Goal: Transaction & Acquisition: Purchase product/service

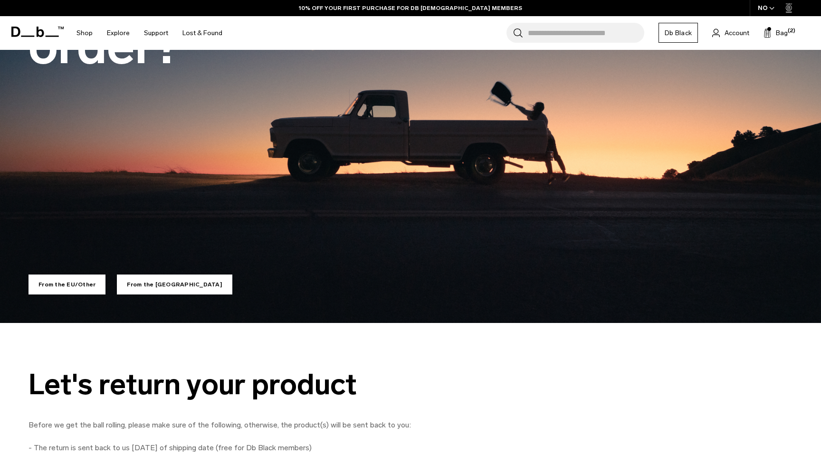
scroll to position [188, 0]
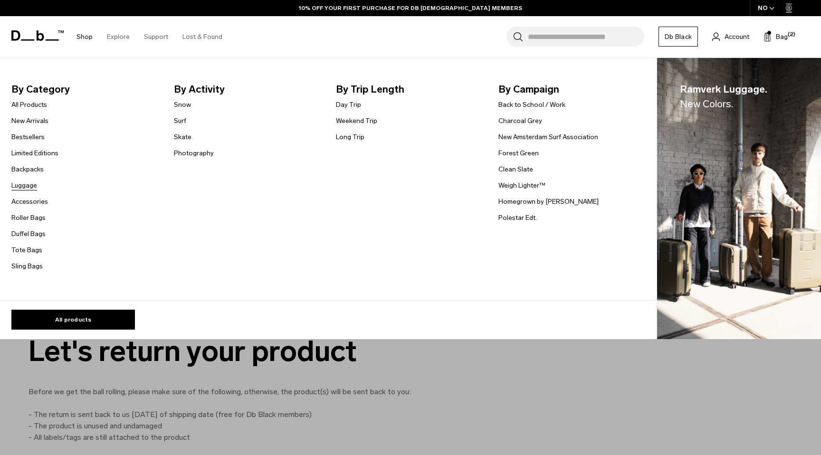
click at [25, 188] on link "Luggage" at bounding box center [24, 186] width 26 height 10
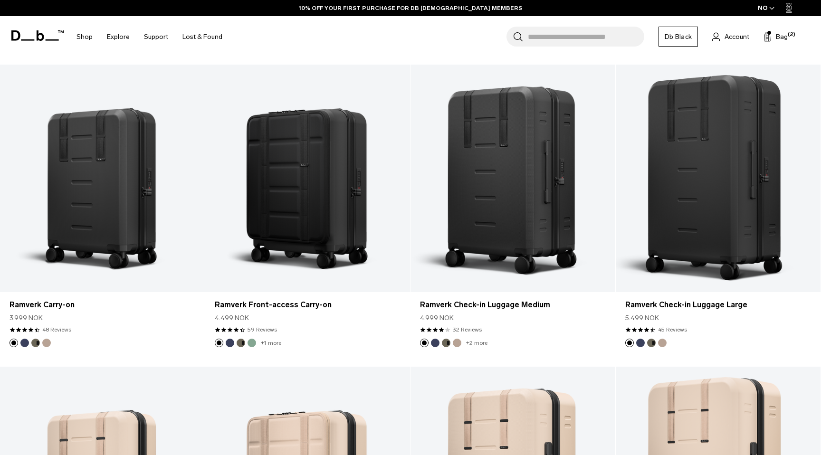
scroll to position [2314, 0]
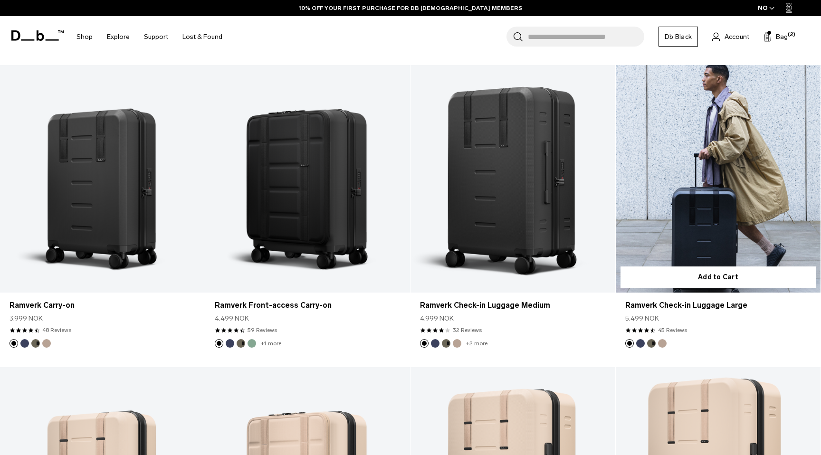
click at [696, 186] on link "Ramverk Check-in Luggage Large" at bounding box center [718, 179] width 205 height 228
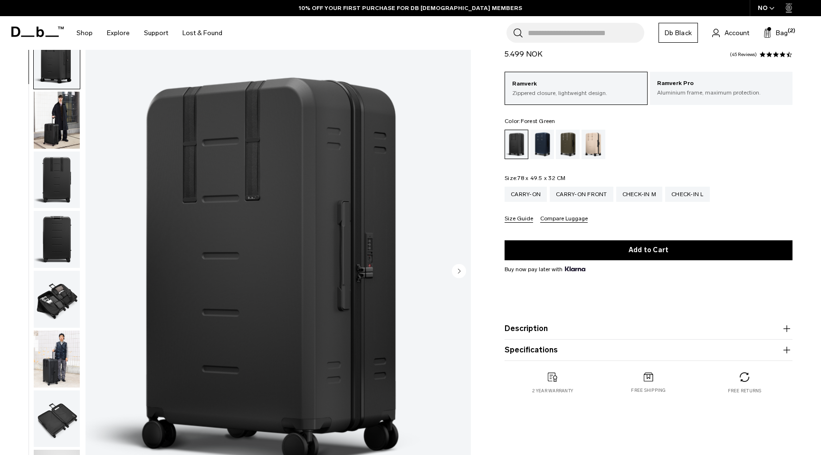
click at [571, 145] on div "Forest Green" at bounding box center [568, 144] width 24 height 29
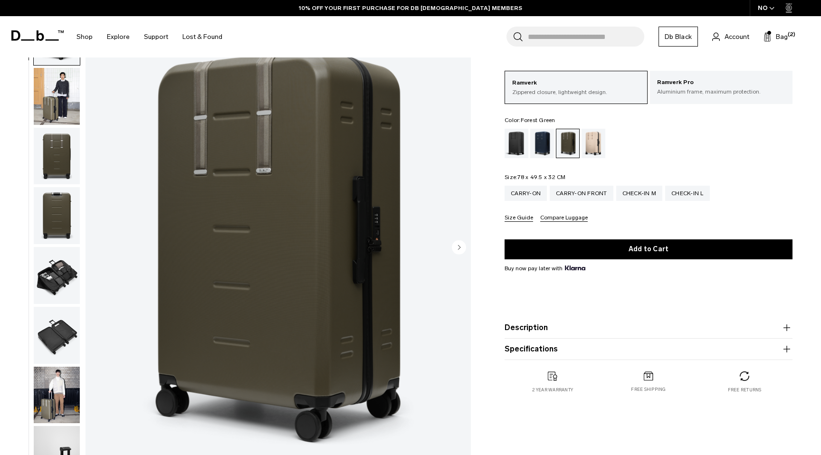
click at [461, 248] on circle "Next slide" at bounding box center [459, 247] width 14 height 14
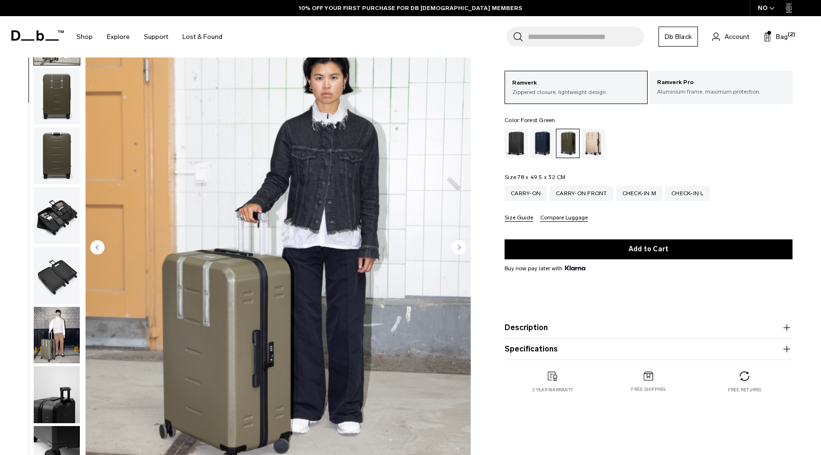
click at [461, 248] on circle "Next slide" at bounding box center [459, 247] width 14 height 14
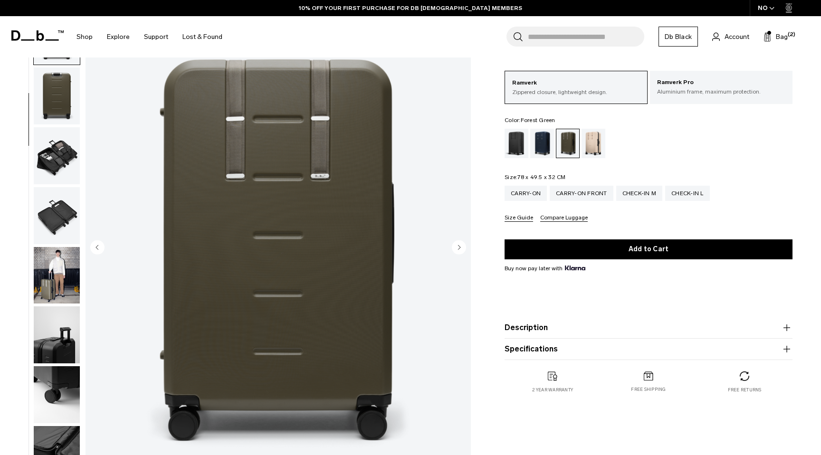
click at [461, 248] on circle "Next slide" at bounding box center [459, 247] width 14 height 14
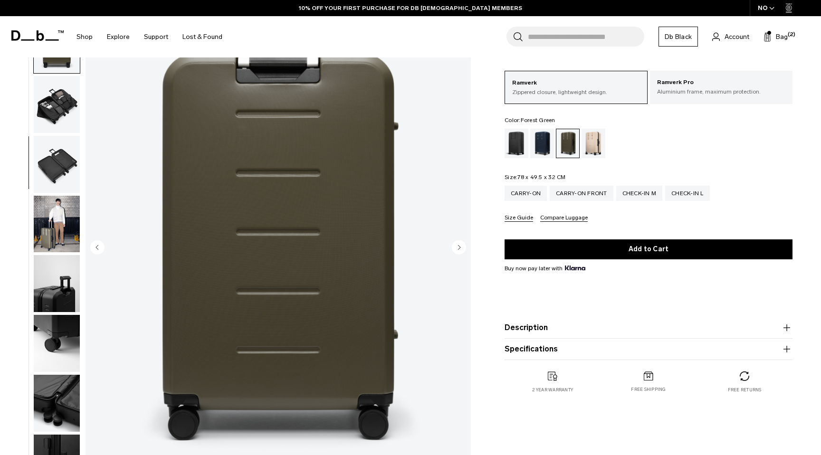
scroll to position [174, 0]
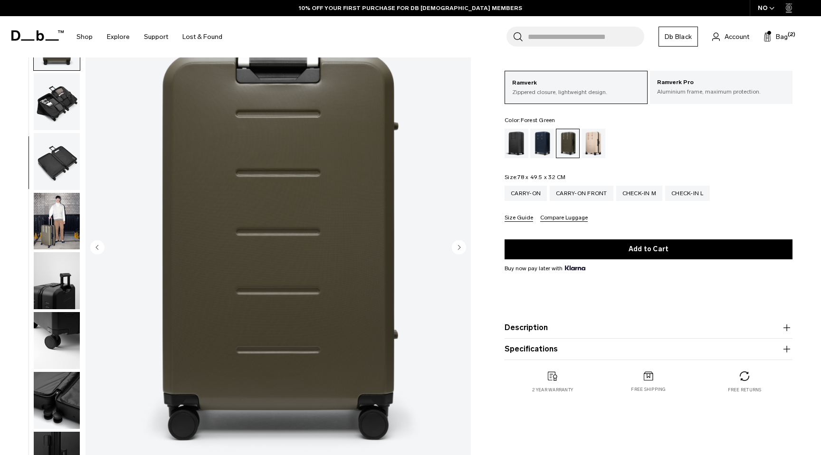
click at [461, 248] on circle "Next slide" at bounding box center [459, 247] width 14 height 14
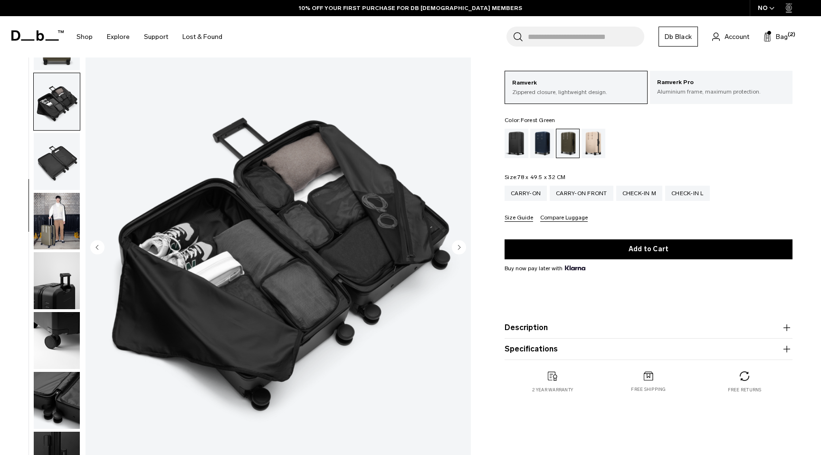
click at [461, 248] on circle "Next slide" at bounding box center [459, 247] width 14 height 14
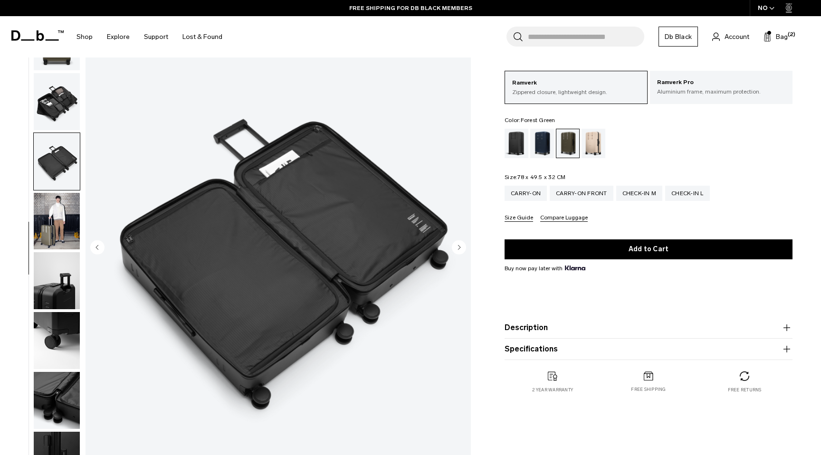
click at [100, 240] on icon "Previous slide" at bounding box center [97, 247] width 14 height 14
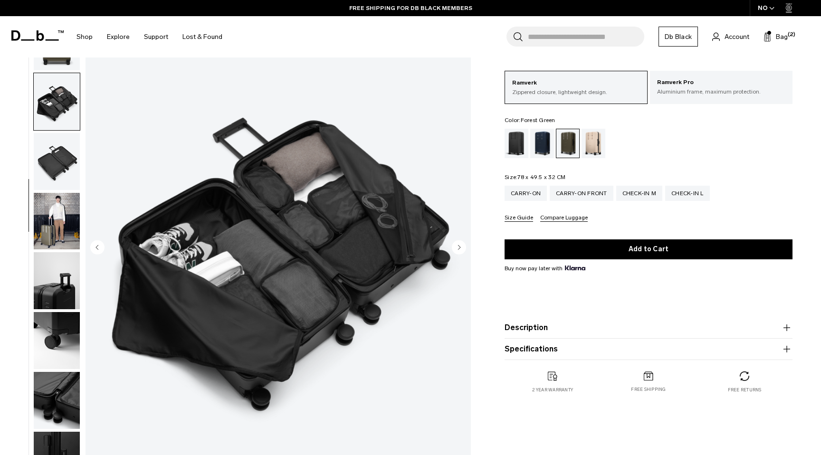
click at [100, 240] on icon "Previous slide" at bounding box center [97, 247] width 14 height 14
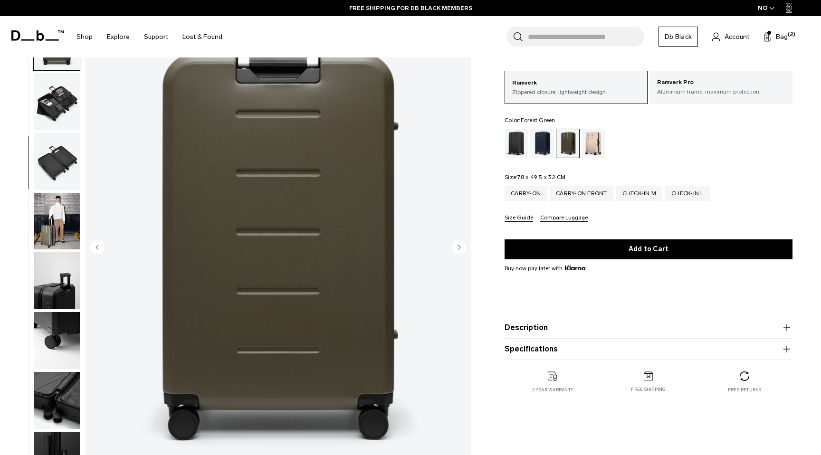
click at [100, 240] on icon "Previous slide" at bounding box center [97, 247] width 14 height 14
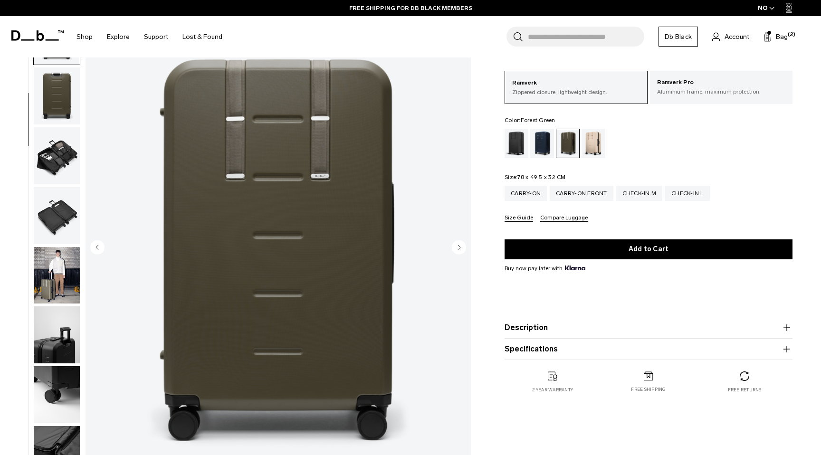
click at [100, 240] on icon "Previous slide" at bounding box center [97, 247] width 14 height 14
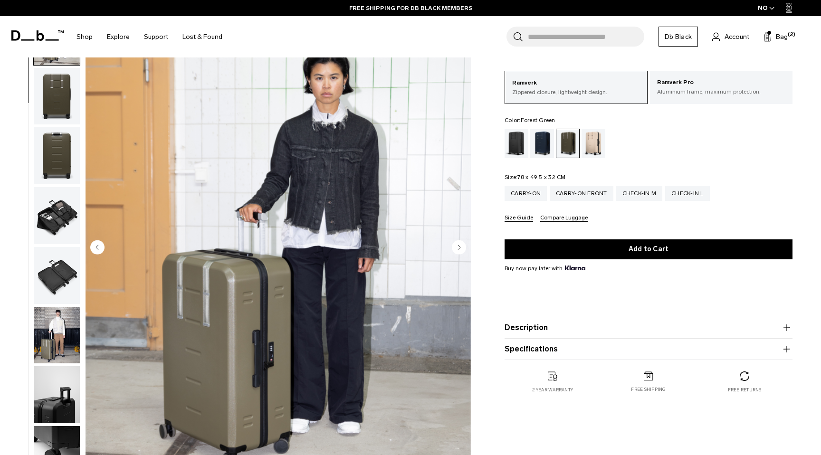
click at [100, 240] on icon "Previous slide" at bounding box center [97, 247] width 14 height 14
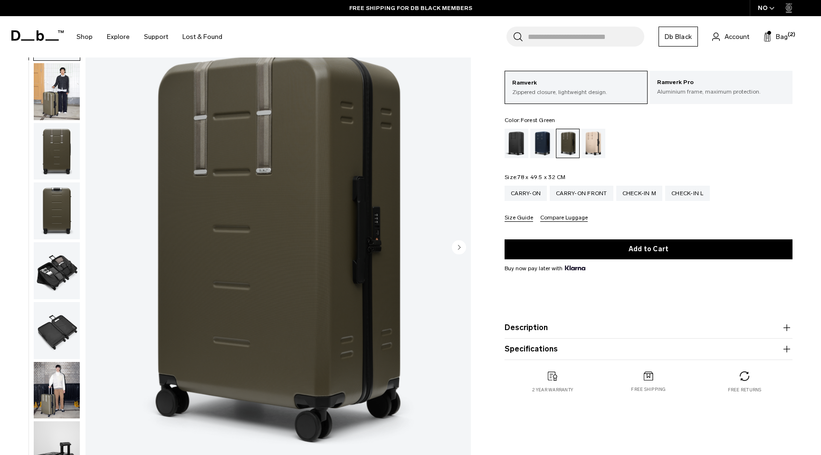
scroll to position [0, 0]
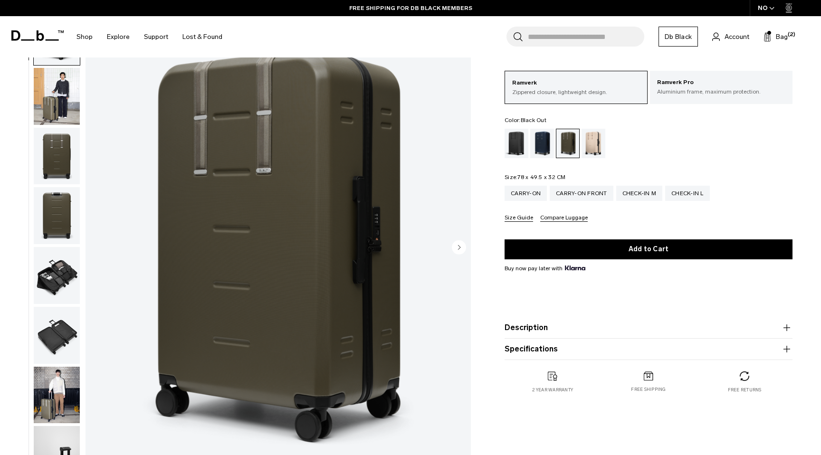
click at [515, 145] on div "Black Out" at bounding box center [517, 143] width 24 height 29
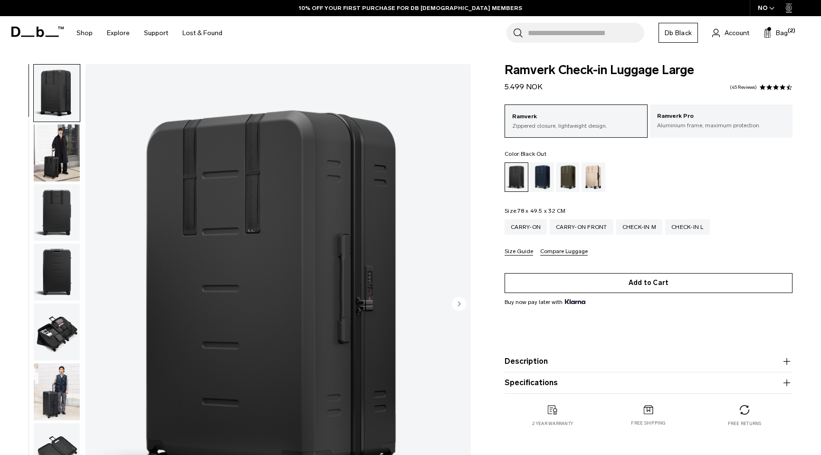
click at [603, 284] on button "Add to Cart" at bounding box center [649, 283] width 288 height 20
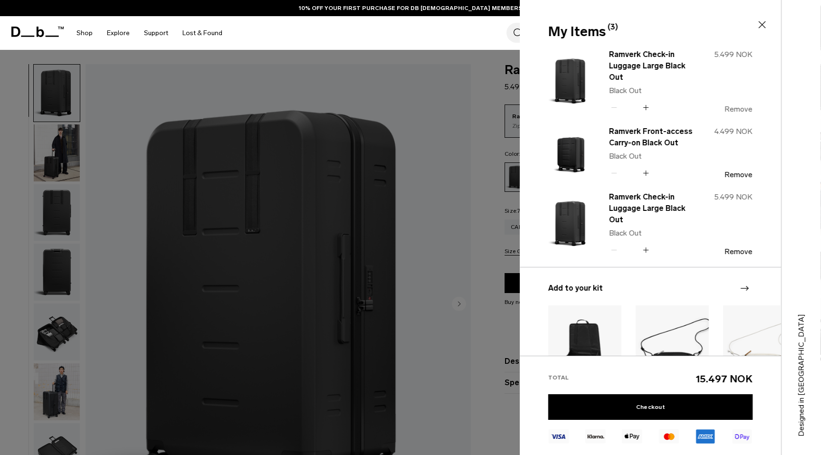
click at [735, 109] on button "Remove" at bounding box center [739, 109] width 28 height 9
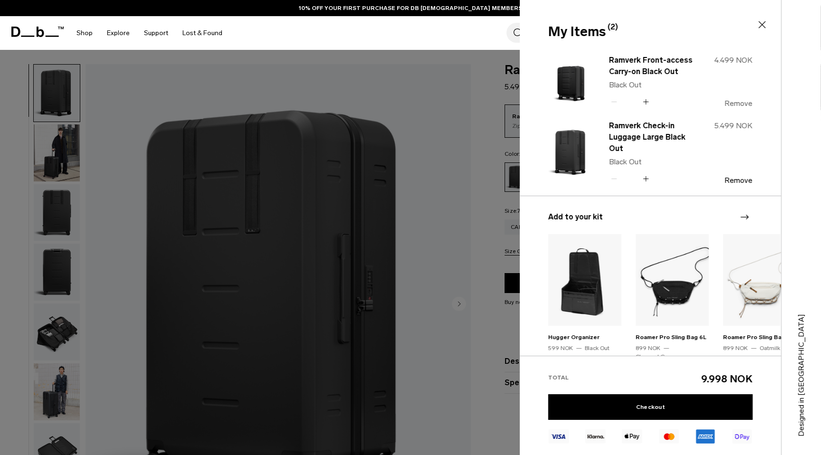
click at [736, 105] on button "Remove" at bounding box center [739, 103] width 28 height 9
